Goal: Information Seeking & Learning: Learn about a topic

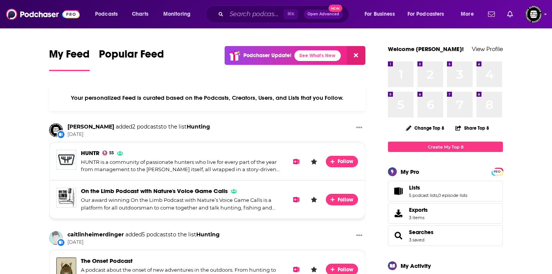
click at [264, 22] on div "⌘ K Open Advanced New" at bounding box center [277, 14] width 144 height 18
click at [264, 16] on input "Search podcasts, credits, & more..." at bounding box center [254, 14] width 57 height 12
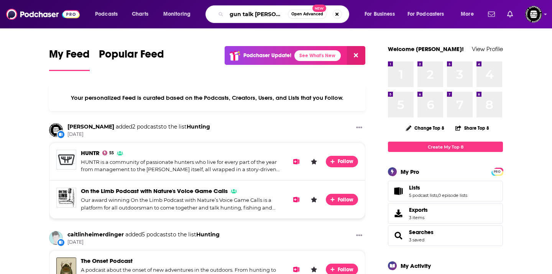
type input "gun talk [PERSON_NAME]"
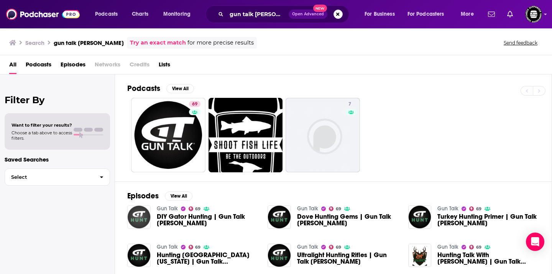
click at [141, 221] on img "DIY Gator Hunting | Gun Talk Hunt" at bounding box center [138, 216] width 23 height 23
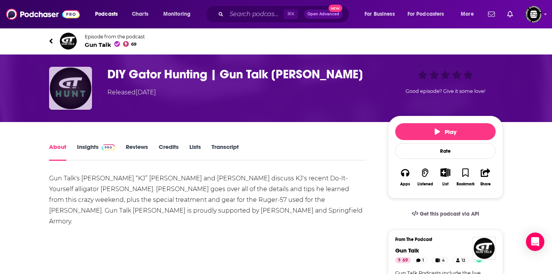
click at [69, 86] on img "DIY Gator Hunting | Gun Talk Hunt" at bounding box center [70, 88] width 43 height 43
click at [91, 148] on link "Insights" at bounding box center [96, 152] width 38 height 18
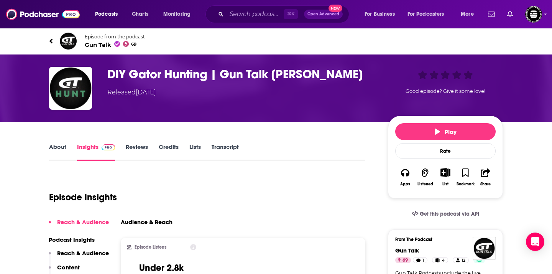
click at [51, 44] on icon at bounding box center [51, 41] width 4 height 8
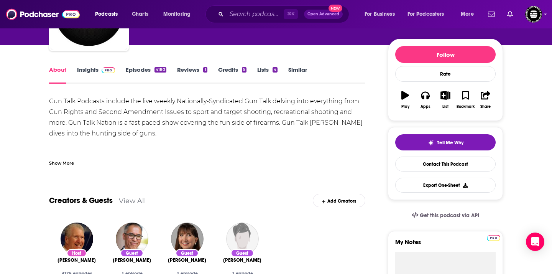
scroll to position [53, 0]
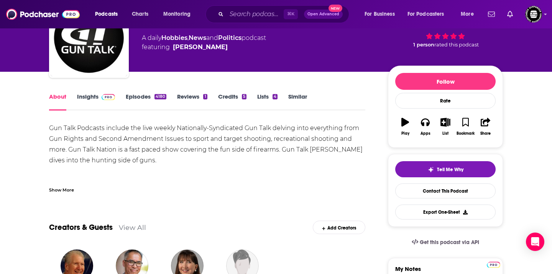
click at [92, 101] on link "Insights" at bounding box center [96, 102] width 38 height 18
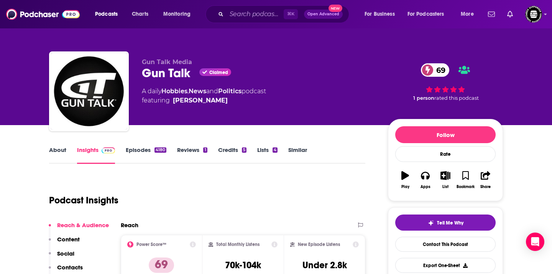
click at [147, 153] on link "Episodes 4180" at bounding box center [146, 155] width 41 height 18
